Goal: Obtain resource: Download file/media

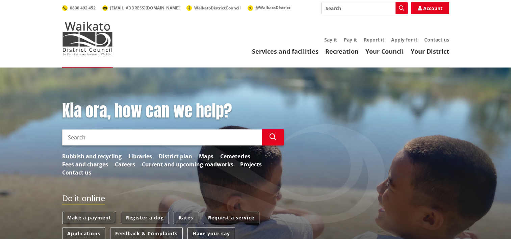
click at [87, 137] on input "Search" at bounding box center [162, 137] width 200 height 16
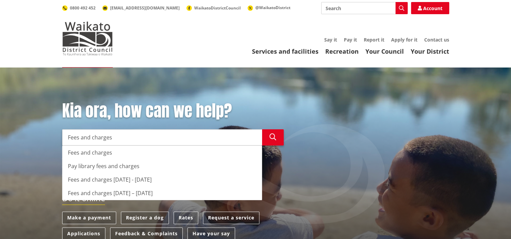
type input "Fees and charges"
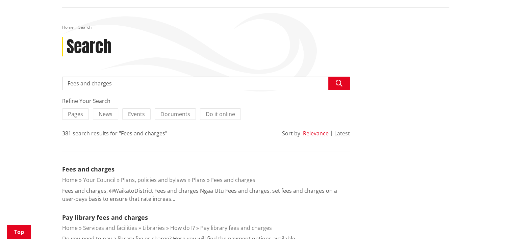
scroll to position [101, 0]
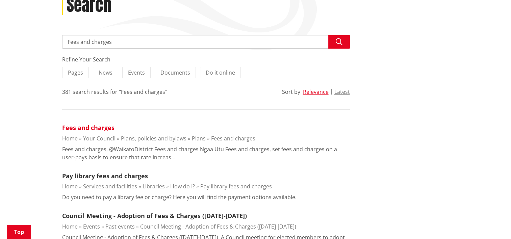
click at [101, 127] on link "Fees and charges" at bounding box center [88, 128] width 52 height 8
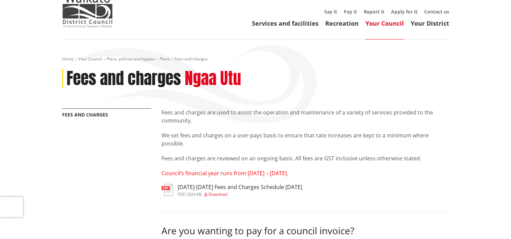
scroll to position [68, 0]
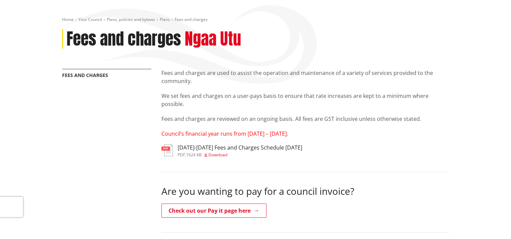
click at [224, 155] on span "Download" at bounding box center [217, 155] width 19 height 6
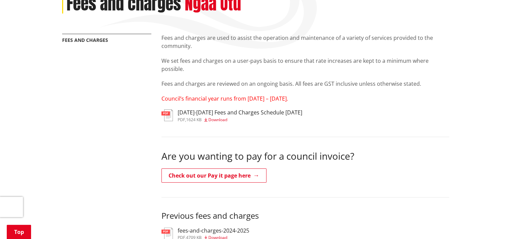
scroll to position [203, 0]
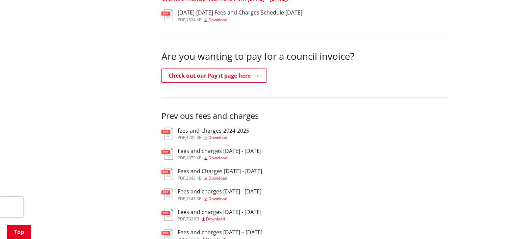
click at [223, 137] on span "Download" at bounding box center [217, 138] width 19 height 6
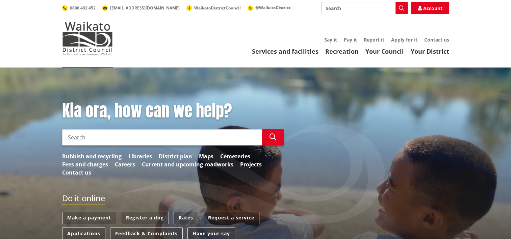
click at [113, 137] on input "Search" at bounding box center [162, 137] width 200 height 16
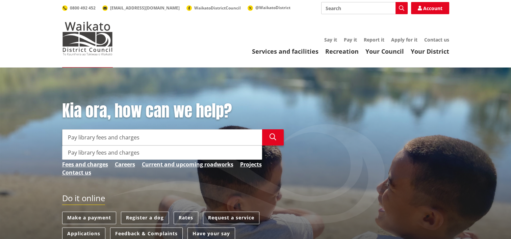
drag, startPoint x: 94, startPoint y: 138, endPoint x: 45, endPoint y: 137, distance: 48.7
click at [47, 137] on div "Kia ora, how can we help? Search Pay library fees and charges Search Pay librar…" at bounding box center [255, 192] width 511 height 248
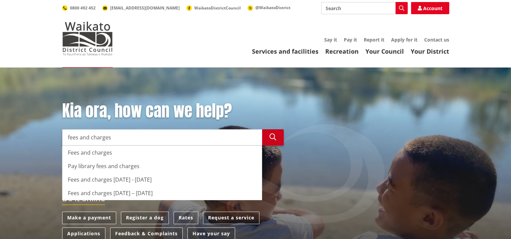
type input "fees and charges"
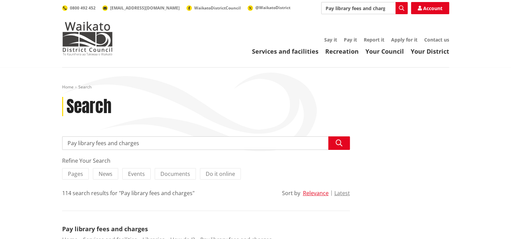
drag, startPoint x: 94, startPoint y: 144, endPoint x: 38, endPoint y: 140, distance: 56.2
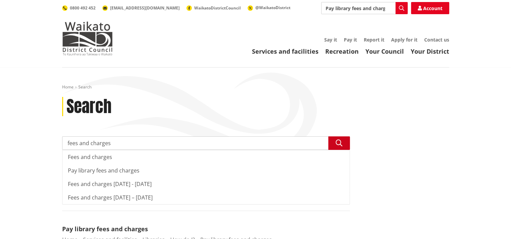
type input "fees and charges"
click at [329, 143] on button "Search" at bounding box center [339, 144] width 22 height 14
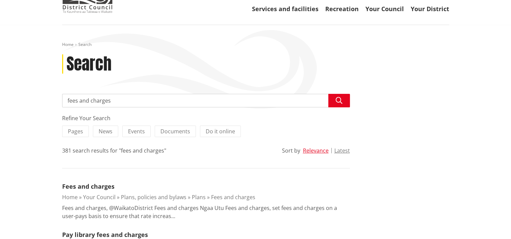
scroll to position [68, 0]
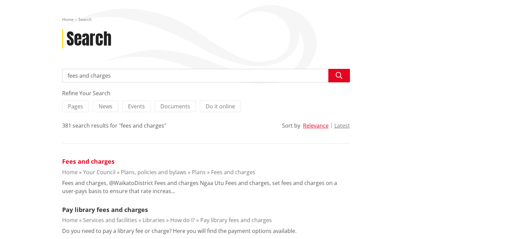
click at [108, 158] on link "Fees and charges" at bounding box center [88, 161] width 52 height 8
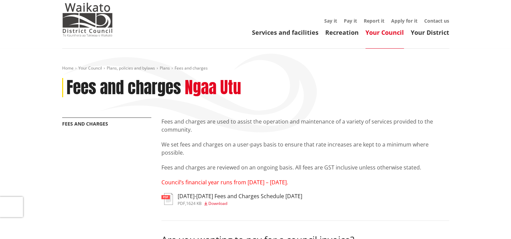
scroll to position [34, 0]
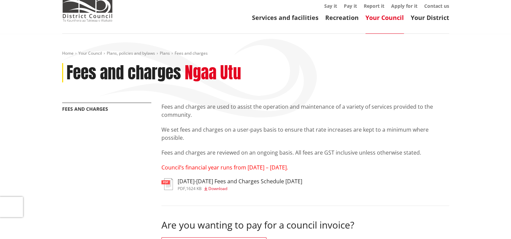
click at [245, 167] on span "Council’s financial year runs from [DATE] – [DATE]." at bounding box center [225, 167] width 127 height 7
click at [221, 187] on span "Download" at bounding box center [217, 189] width 19 height 6
